Goal: Task Accomplishment & Management: Manage account settings

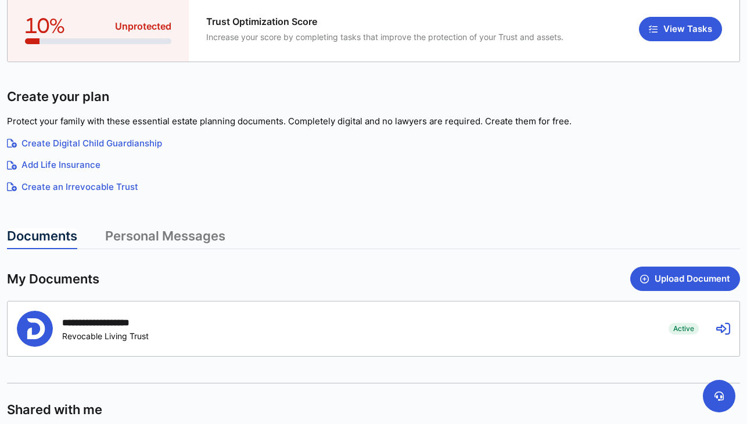
scroll to position [124, 0]
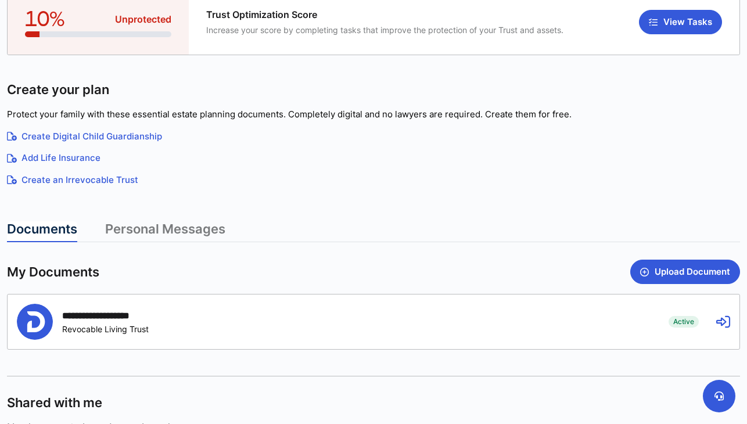
click at [720, 320] on icon at bounding box center [723, 322] width 14 height 14
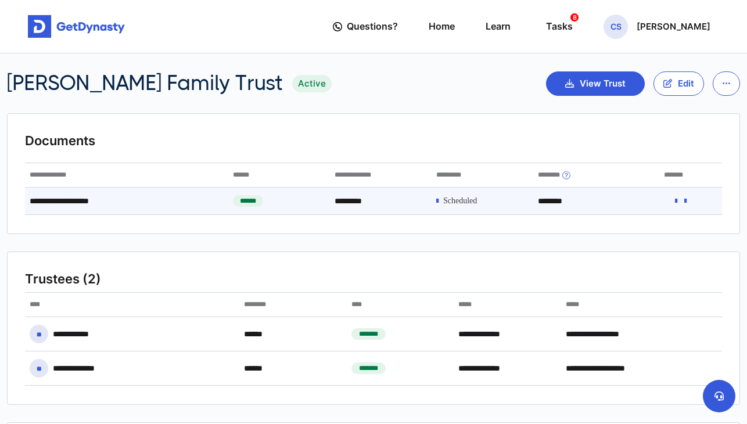
click at [466, 201] on span at bounding box center [460, 201] width 34 height 10
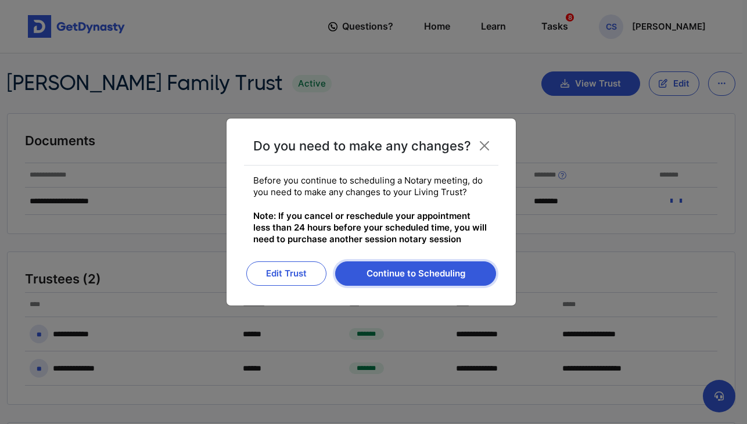
click at [419, 271] on button "Continue to Scheduling" at bounding box center [415, 273] width 161 height 24
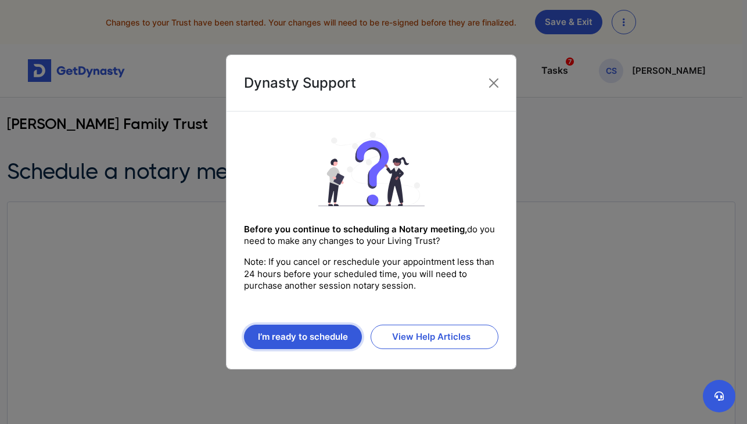
click at [321, 332] on button "I’m ready to schedule" at bounding box center [303, 337] width 118 height 24
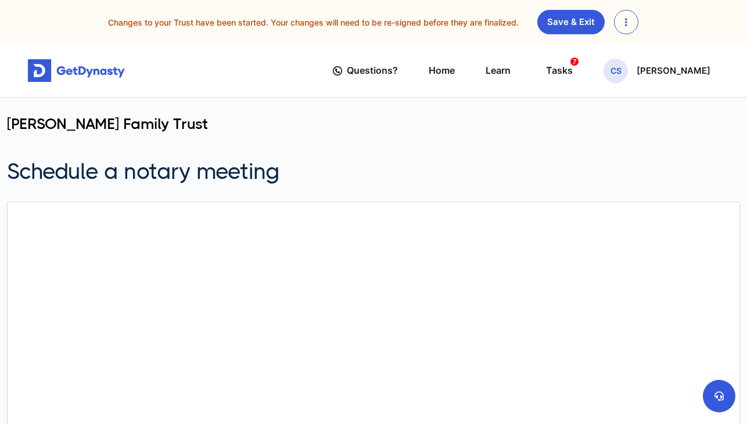
click at [627, 26] on icon "button" at bounding box center [626, 21] width 2 height 9
click at [634, 50] on link "Discard Changes" at bounding box center [661, 50] width 95 height 19
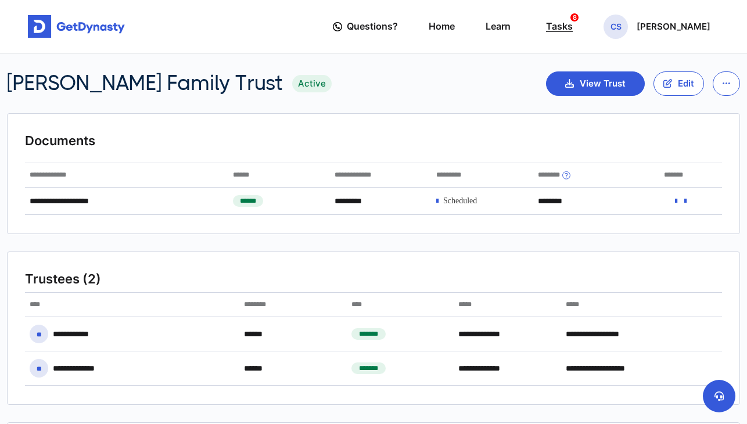
click at [573, 27] on div "Tasks 8" at bounding box center [559, 26] width 27 height 21
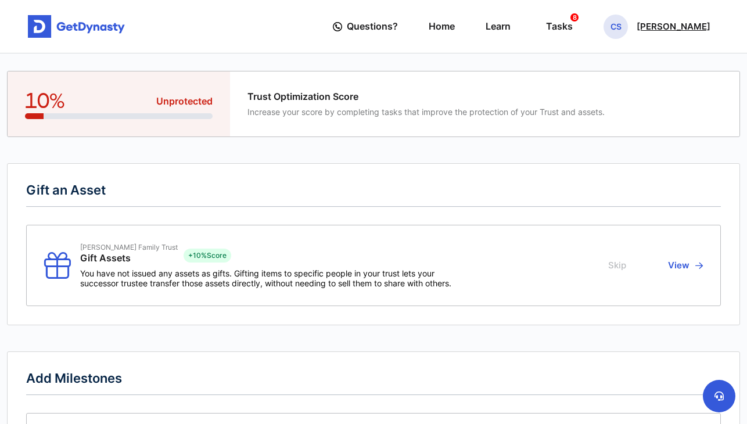
click at [650, 28] on p "[PERSON_NAME]" at bounding box center [673, 26] width 74 height 9
click at [620, 137] on link "Logout" at bounding box center [617, 129] width 92 height 31
